Goal: Task Accomplishment & Management: Manage account settings

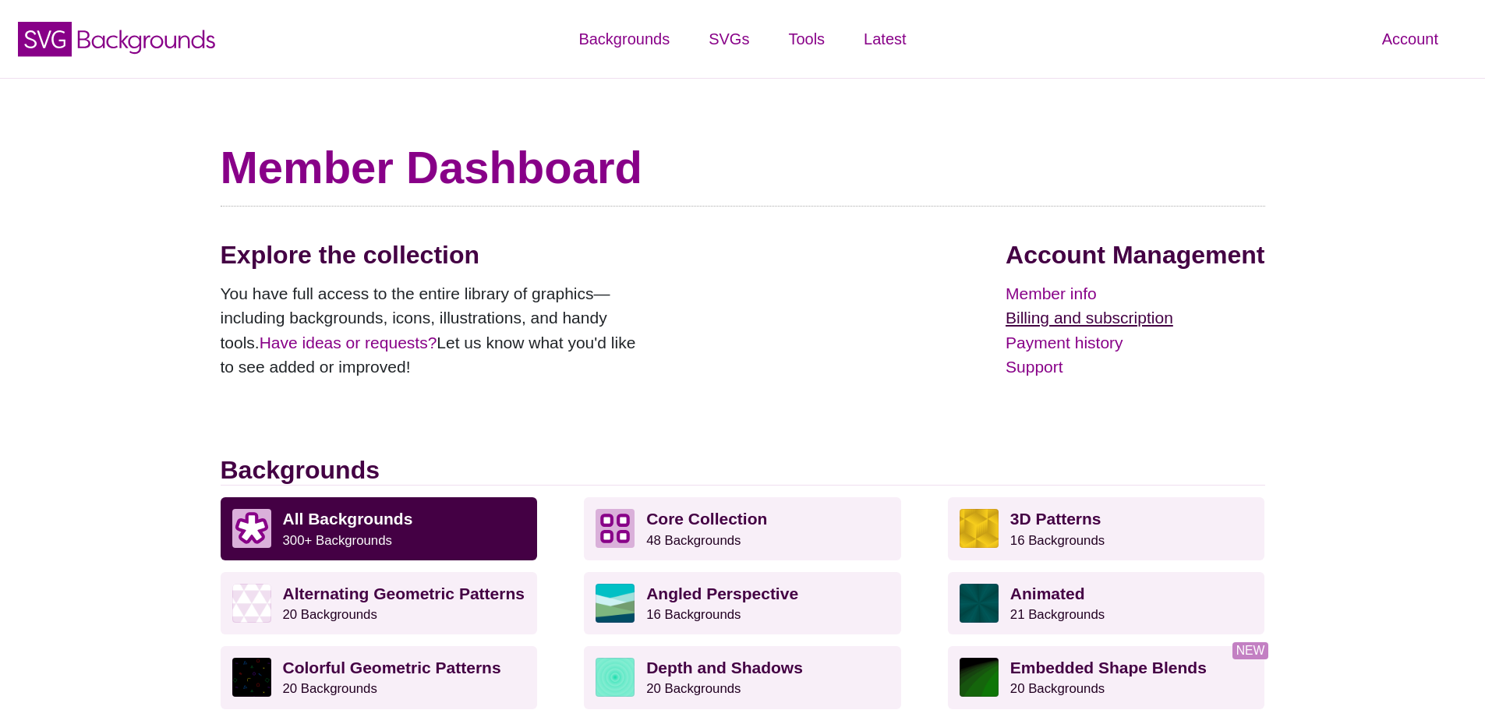
click at [1126, 313] on link "Billing and subscription" at bounding box center [1135, 318] width 259 height 25
click at [1089, 320] on link "Billing and subscription" at bounding box center [1135, 318] width 259 height 25
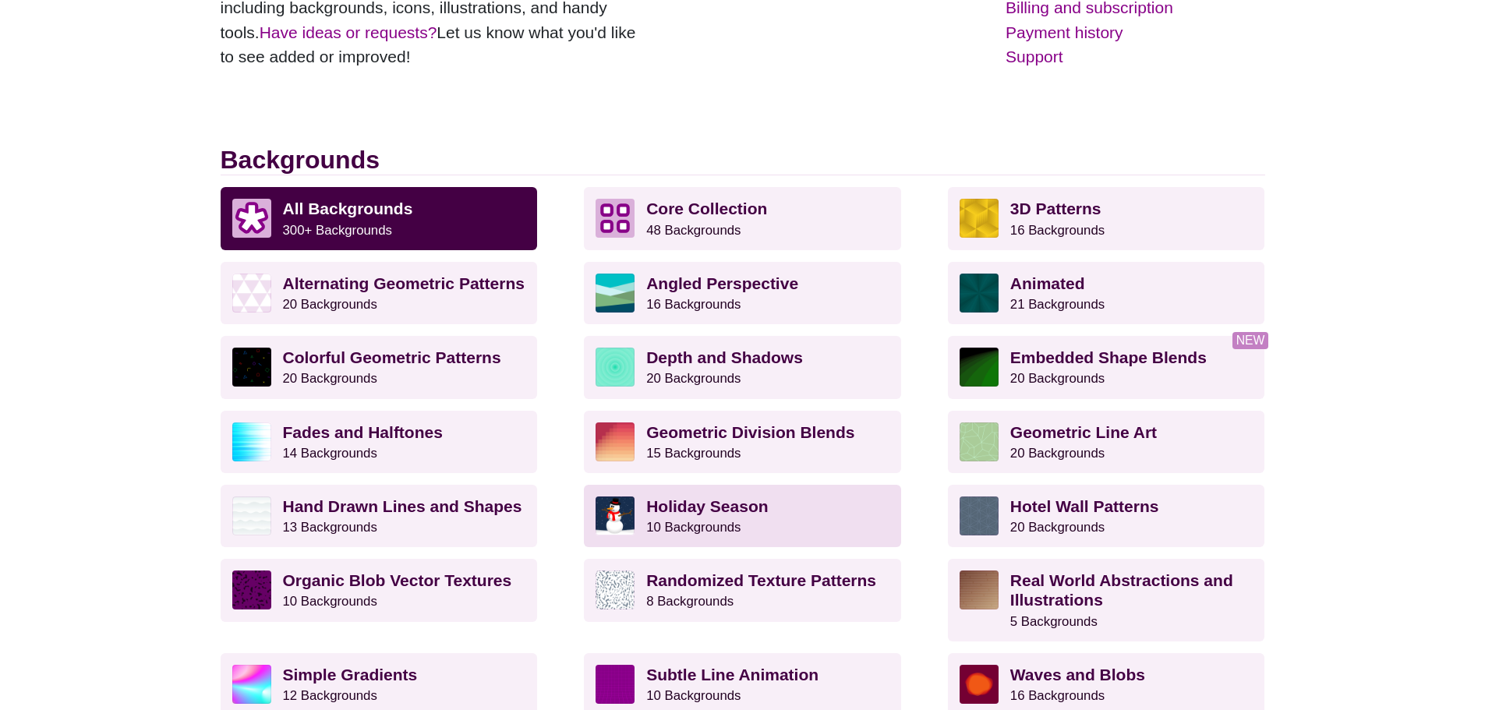
scroll to position [312, 0]
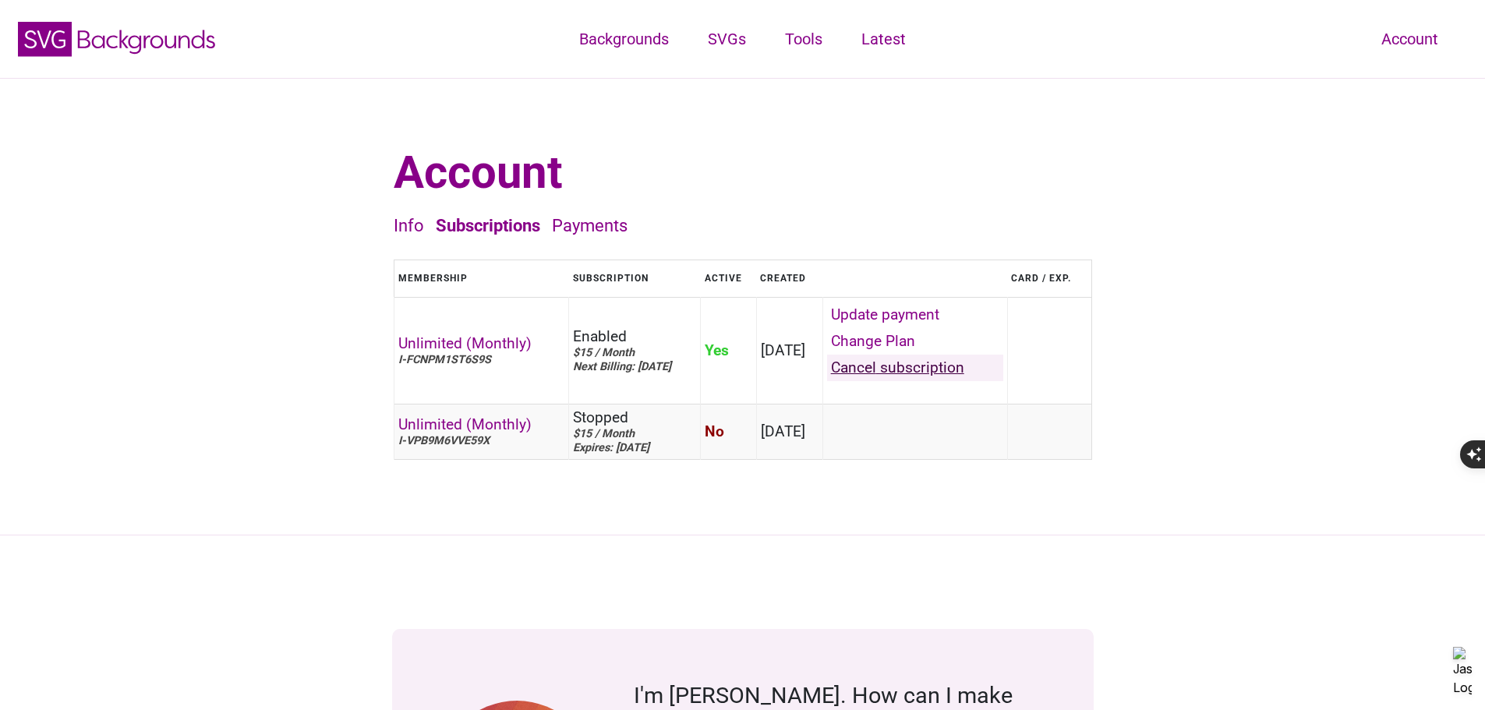
click at [957, 381] on link "Cancel" at bounding box center [915, 368] width 176 height 27
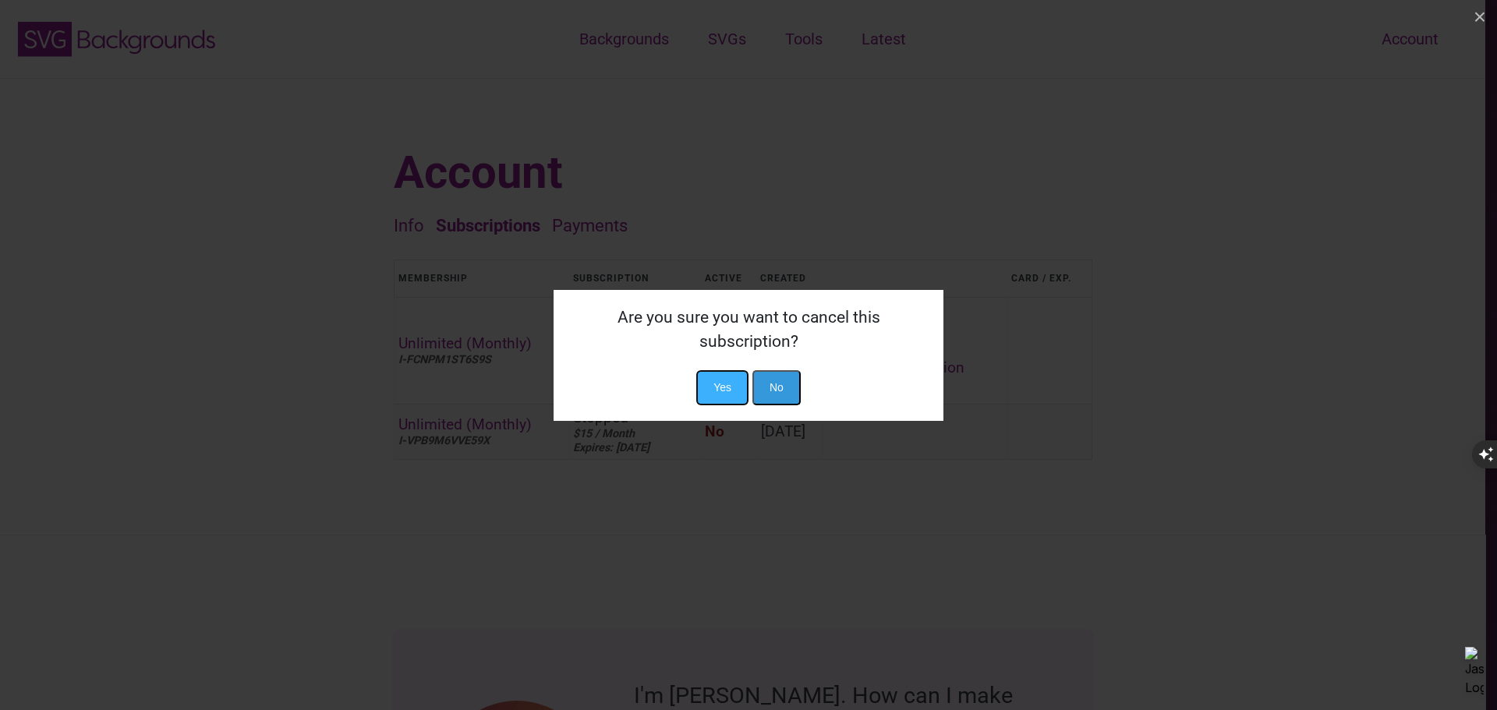
click at [729, 384] on button "Yes" at bounding box center [722, 387] width 52 height 35
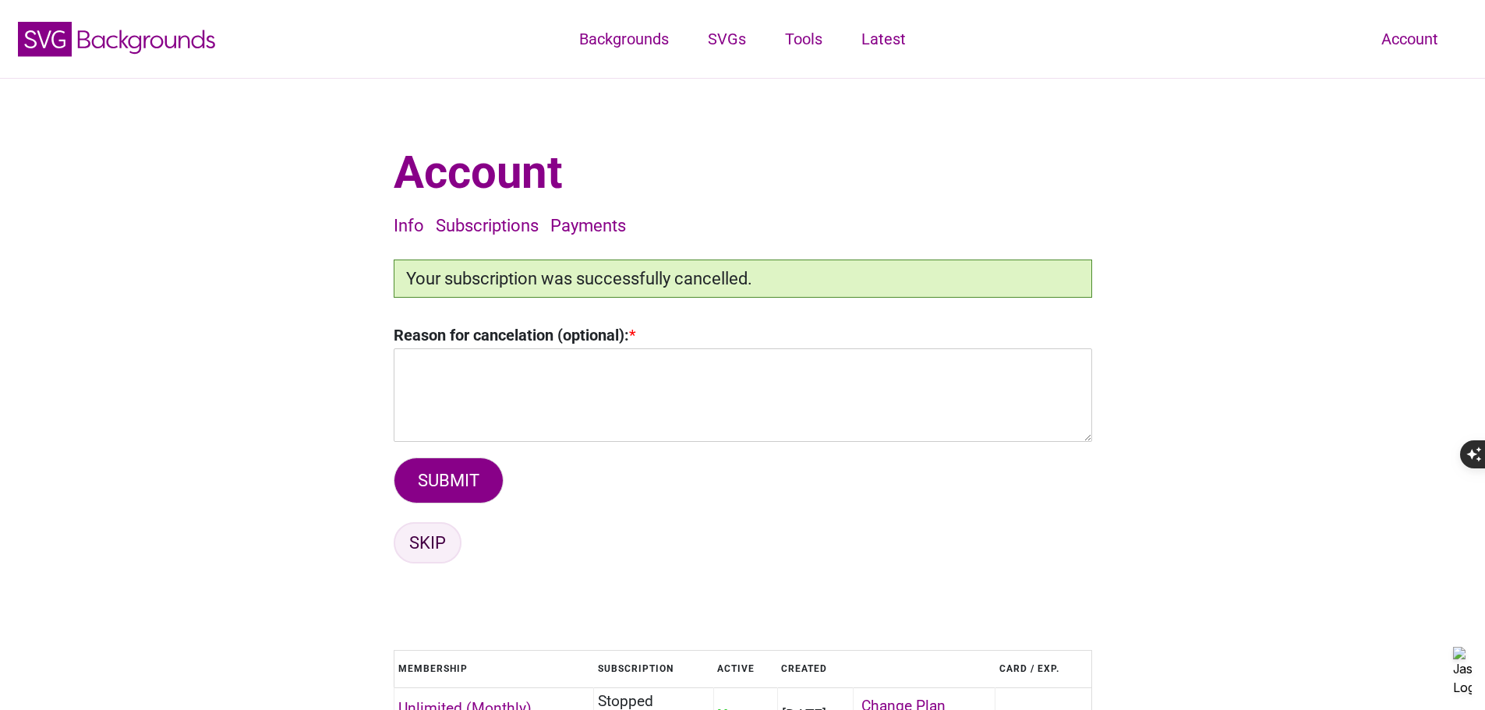
click at [416, 559] on link "SKIP" at bounding box center [428, 542] width 68 height 41
